Goal: Information Seeking & Learning: Compare options

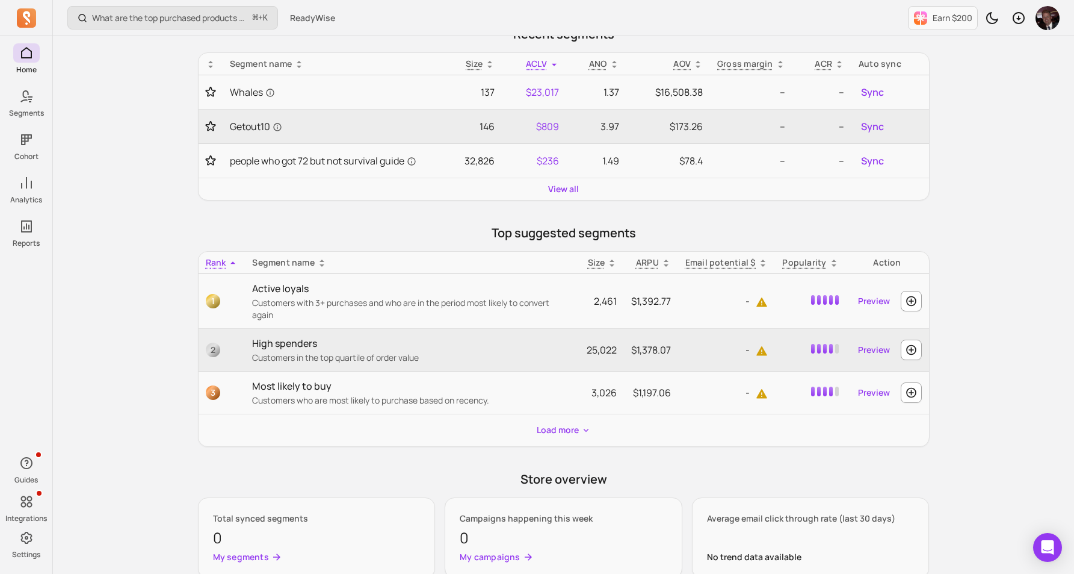
scroll to position [382, 0]
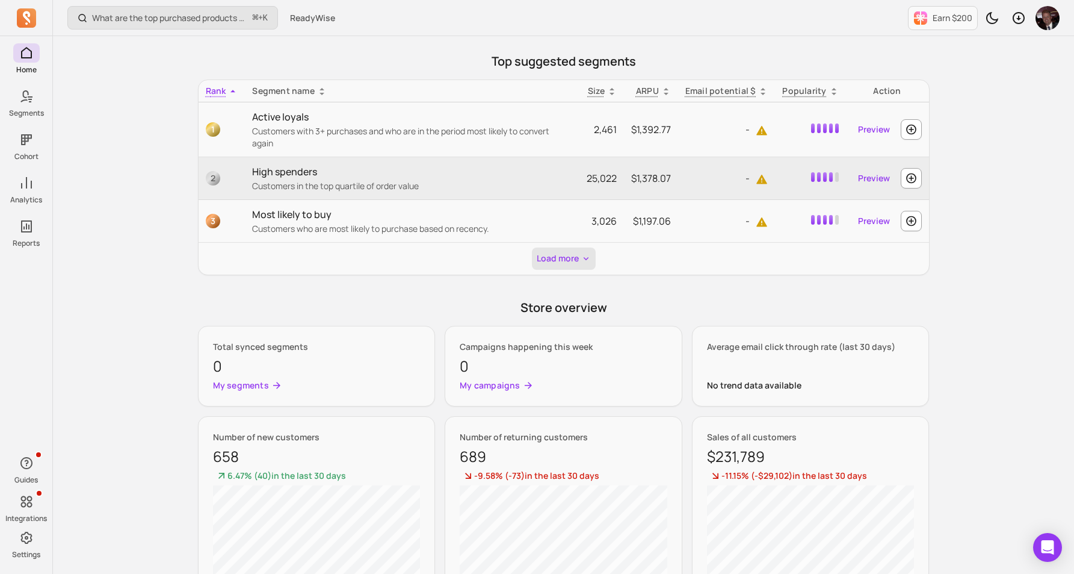
click at [555, 249] on button "Load more" at bounding box center [564, 258] width 64 height 22
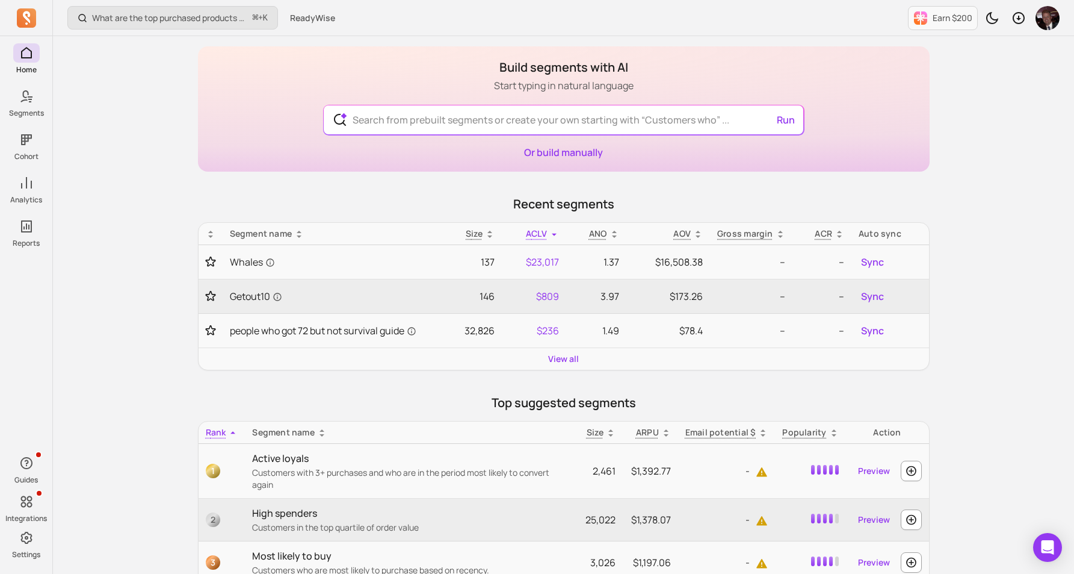
scroll to position [0, 0]
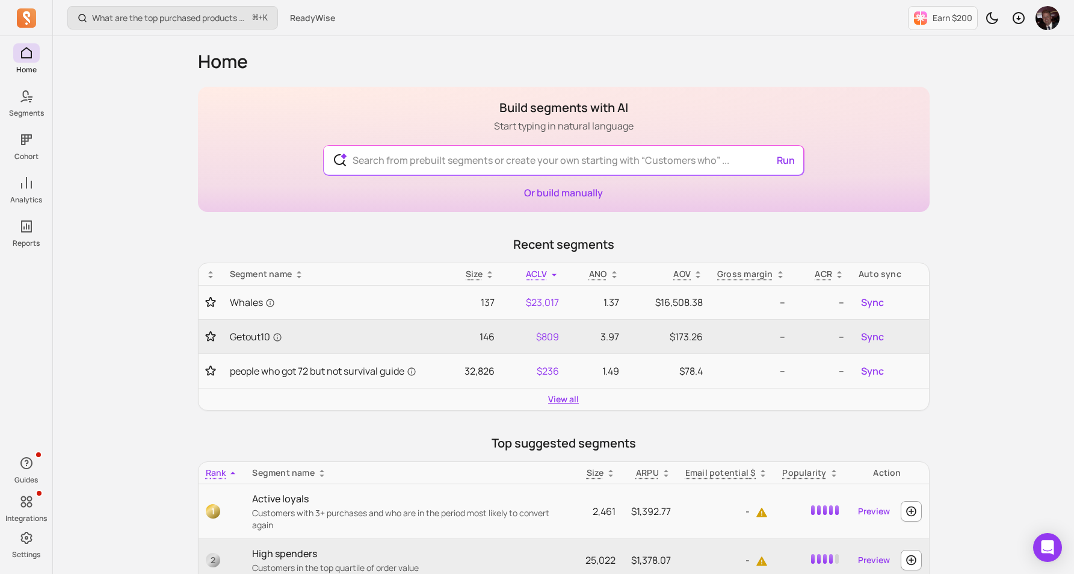
click at [557, 402] on link "View all" at bounding box center [563, 399] width 31 height 12
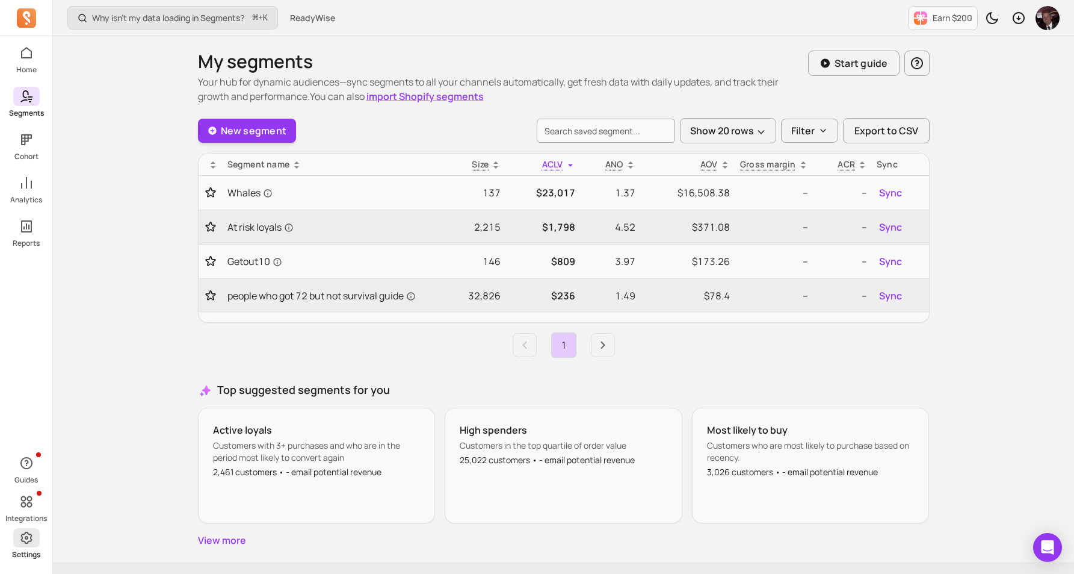
click at [32, 539] on icon at bounding box center [26, 537] width 14 height 14
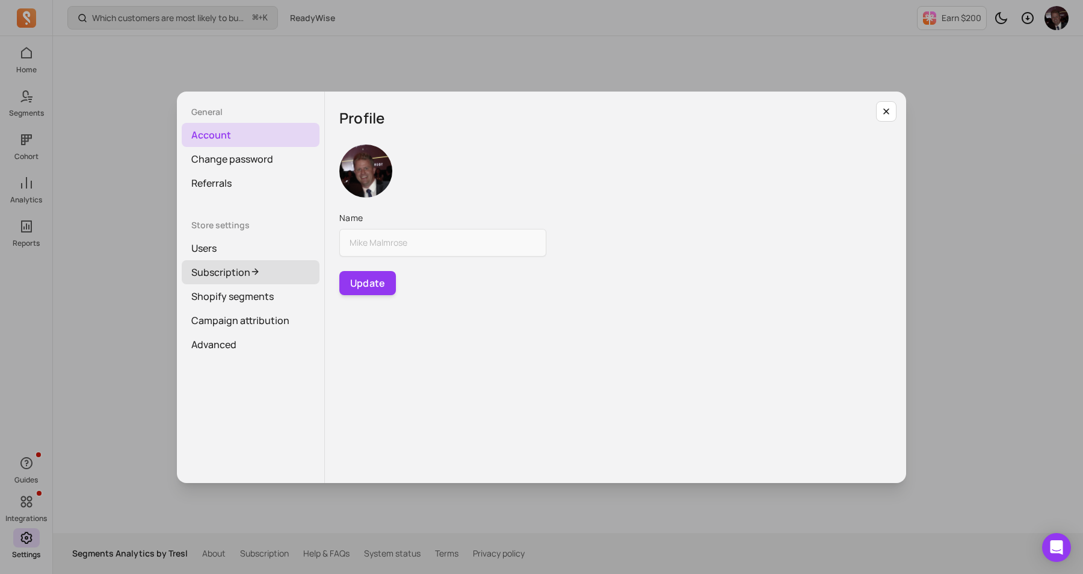
click at [244, 265] on link "Subscription" at bounding box center [251, 272] width 138 height 24
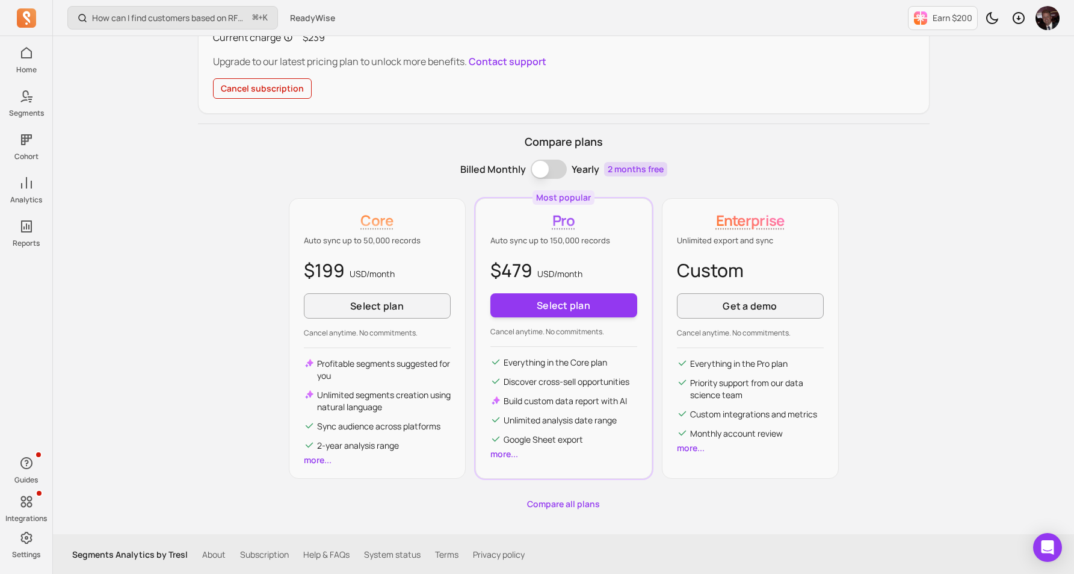
scroll to position [156, 0]
click at [539, 503] on link "Compare all plans" at bounding box center [564, 503] width 732 height 12
